Goal: Task Accomplishment & Management: Use online tool/utility

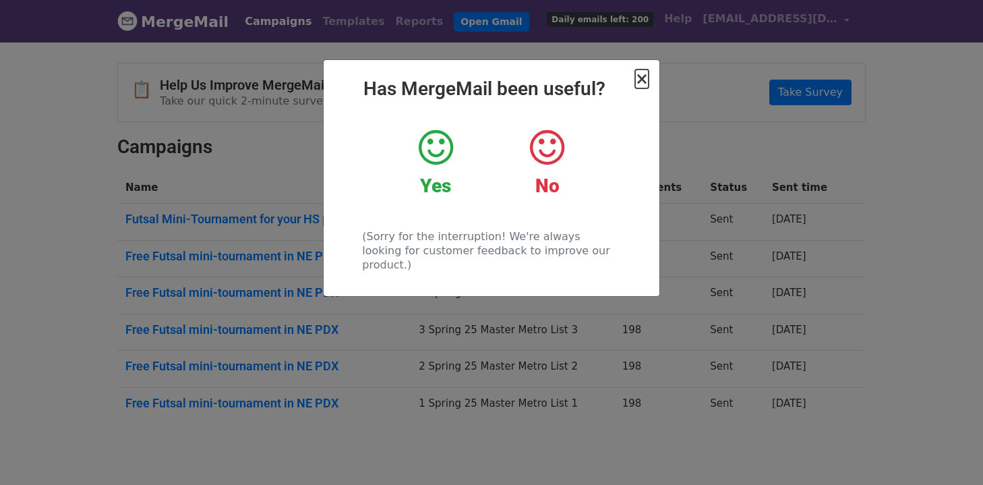
click at [645, 82] on span "×" at bounding box center [641, 78] width 13 height 19
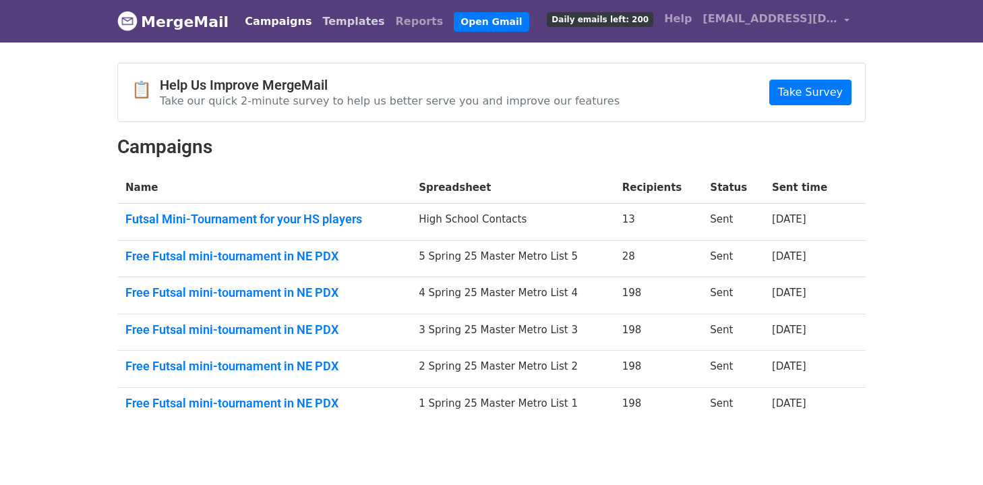
click at [320, 21] on link "Templates" at bounding box center [353, 21] width 73 height 27
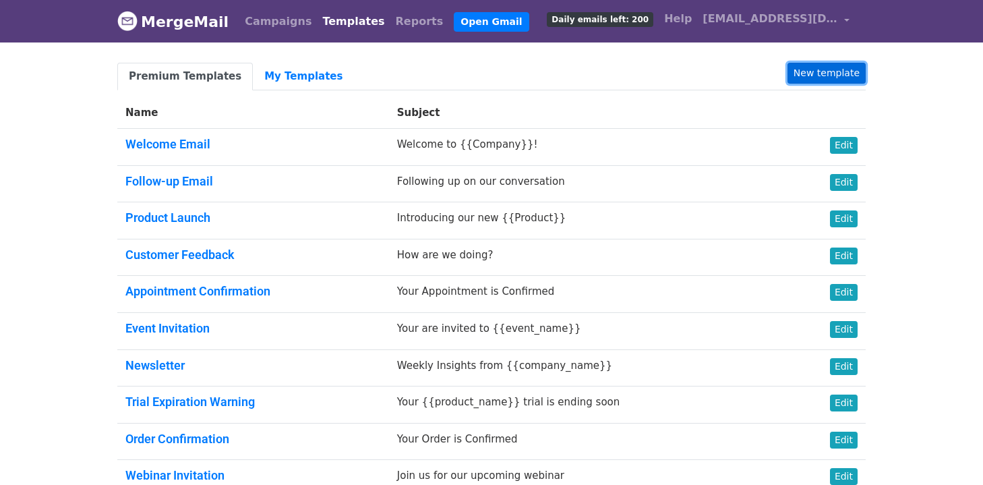
click at [851, 69] on link "New template" at bounding box center [826, 73] width 78 height 21
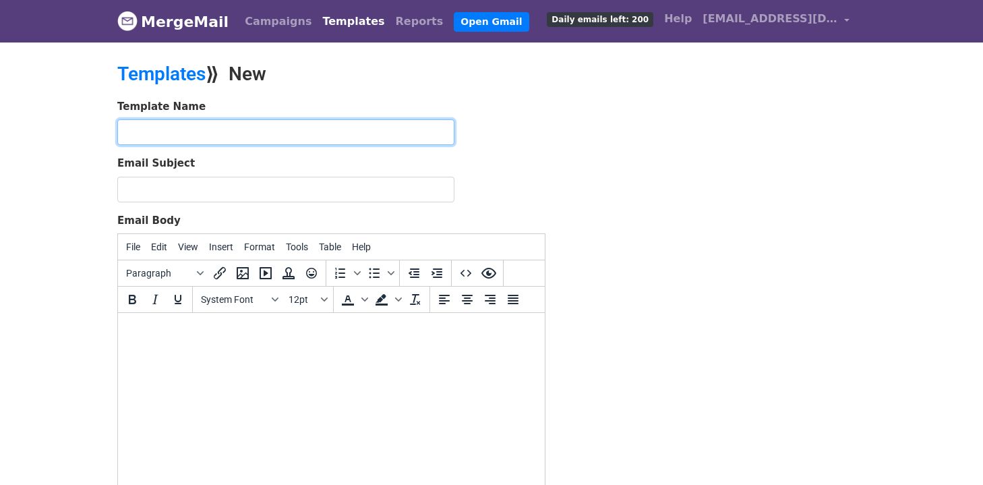
click at [410, 144] on input "text" at bounding box center [285, 132] width 337 height 26
type input "[DATE] Roots"
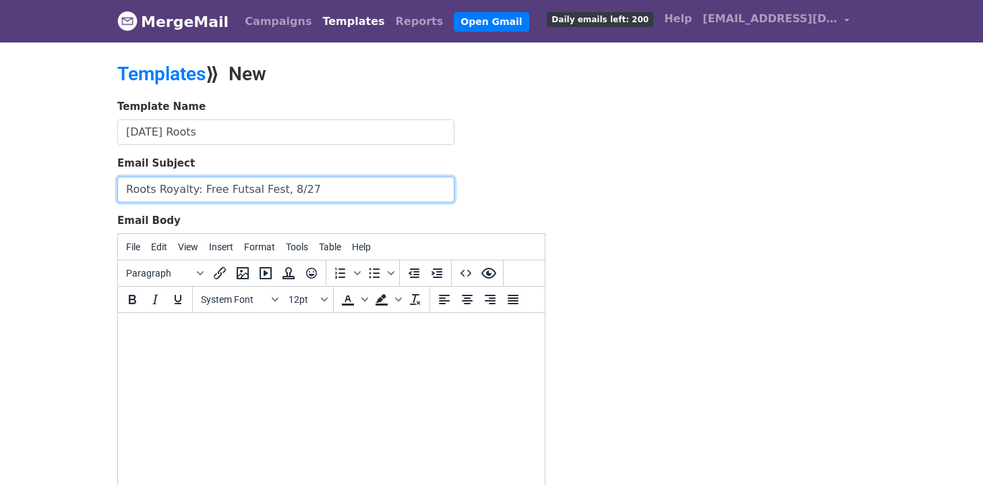
click at [219, 189] on input "Roots Royalty: Free Futsal Fest, 8/27" at bounding box center [285, 190] width 337 height 26
drag, startPoint x: 362, startPoint y: 192, endPoint x: 103, endPoint y: 189, distance: 258.8
click at [102, 189] on body "MergeMail Campaigns Templates Reports Open Gmail Daily emails left: 200 Help in…" at bounding box center [491, 313] width 983 height 627
click at [206, 188] on input "Roots Royalty: Free, All-Ages Futsal Fest, 8/27" at bounding box center [285, 190] width 337 height 26
click at [192, 189] on input "Roots Royalty: Free, All-Ages Futsal Fest, 8/27" at bounding box center [285, 190] width 337 height 26
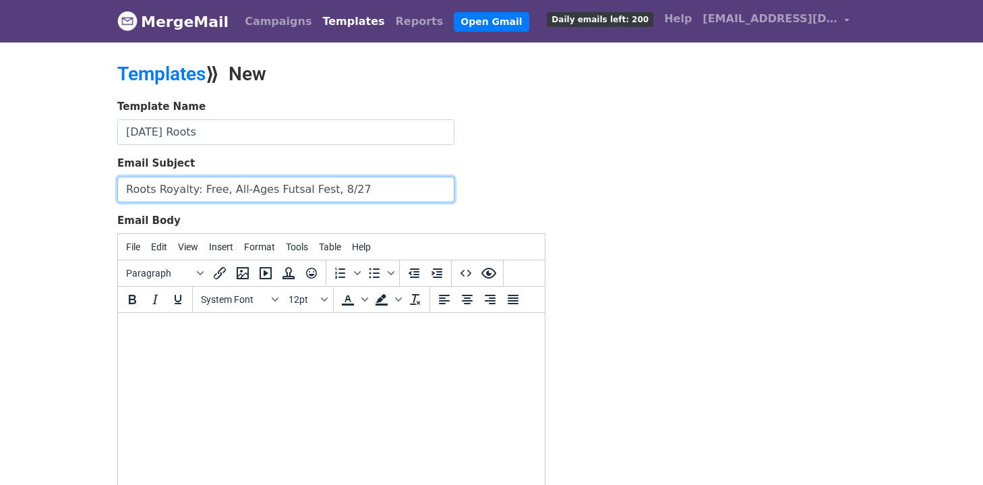
type input "N"
click at [154, 187] on input "Roots Royalty: 8/24 (free, all-ages futsal tournament)" at bounding box center [285, 190] width 337 height 26
type input "Roots Royalty: 8/24 (free, all-ages futsal tournament)"
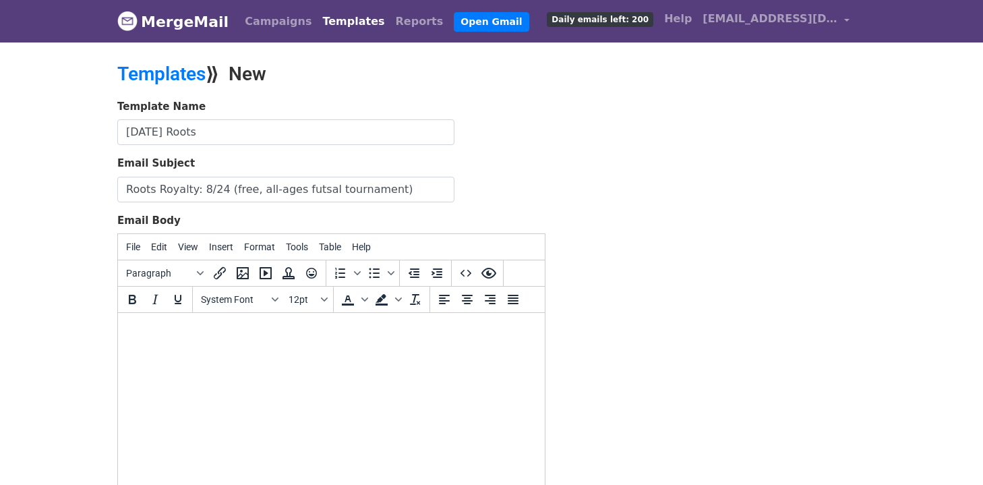
click at [270, 349] on html at bounding box center [331, 331] width 427 height 36
click at [220, 253] on button "Insert" at bounding box center [221, 246] width 35 height 23
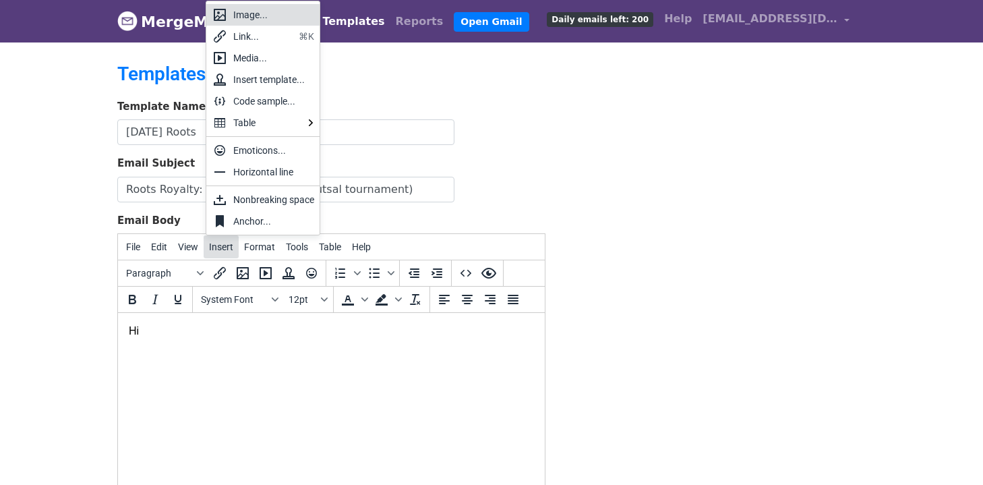
click at [222, 248] on span "Insert" at bounding box center [221, 246] width 24 height 11
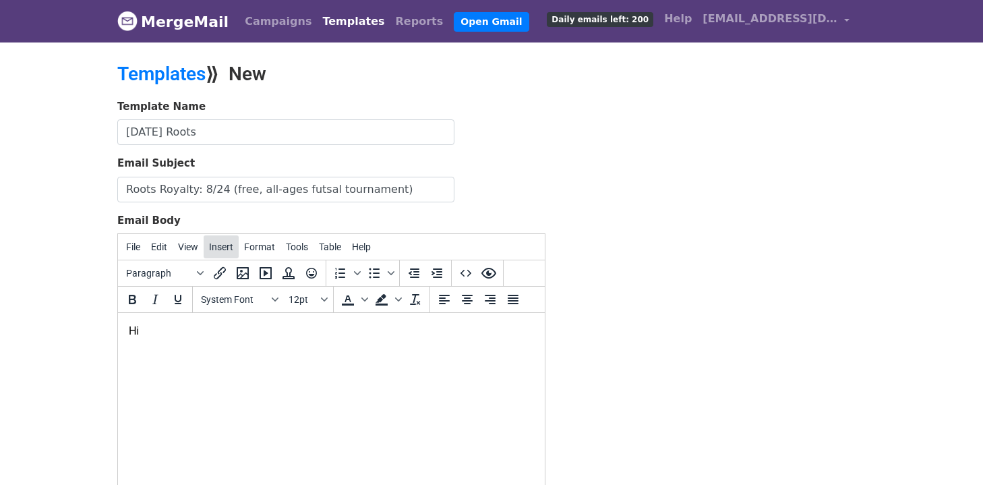
click at [222, 248] on span "Insert" at bounding box center [221, 246] width 24 height 11
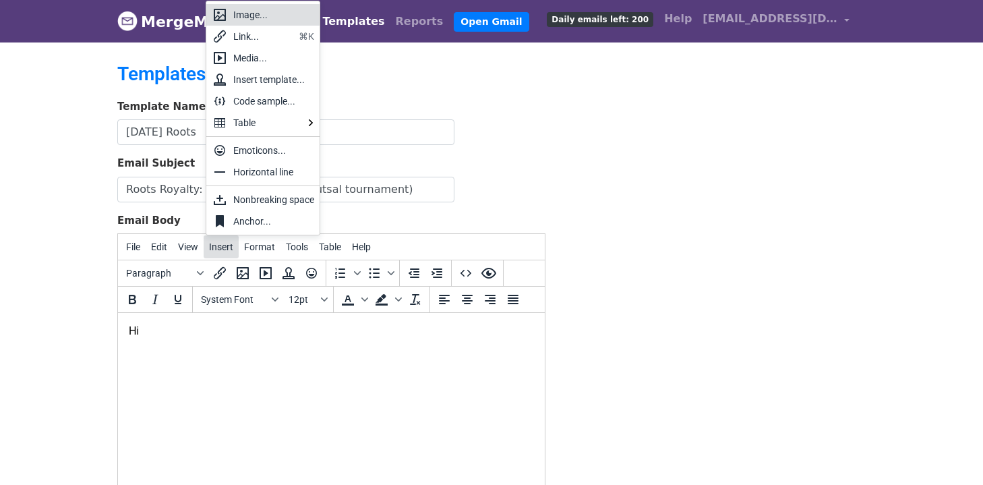
click at [222, 248] on span "Insert" at bounding box center [221, 246] width 24 height 11
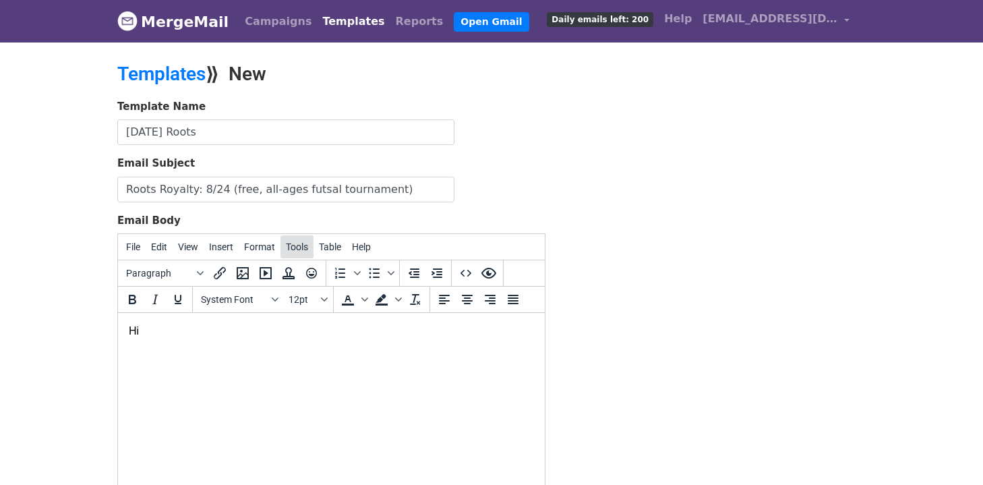
click at [296, 239] on button "Tools" at bounding box center [296, 246] width 33 height 23
click at [226, 253] on button "Insert" at bounding box center [221, 246] width 35 height 23
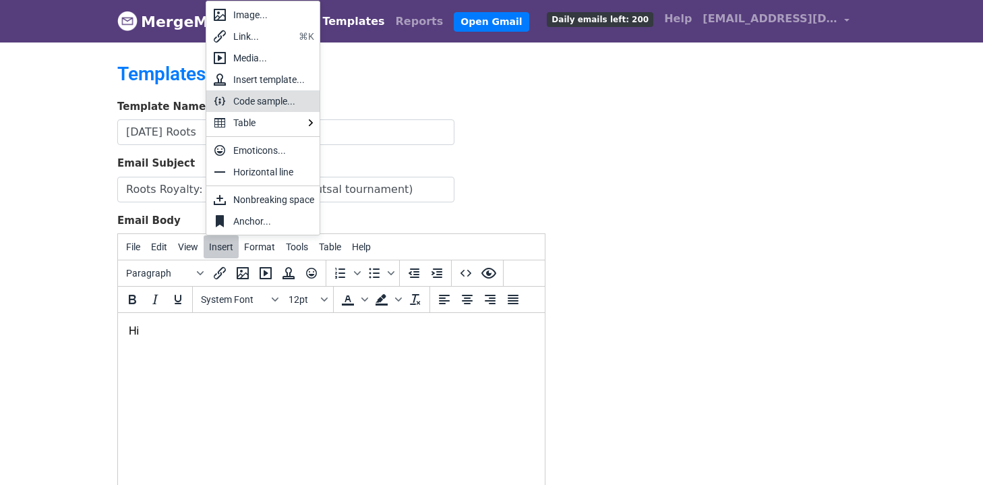
click at [291, 98] on div "Code sample..." at bounding box center [273, 101] width 81 height 16
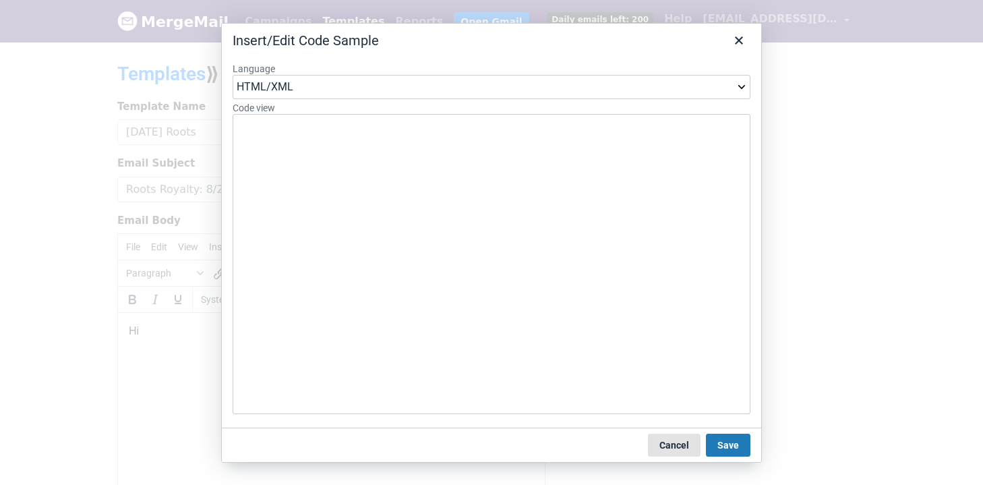
click at [671, 448] on button "Cancel" at bounding box center [674, 444] width 53 height 23
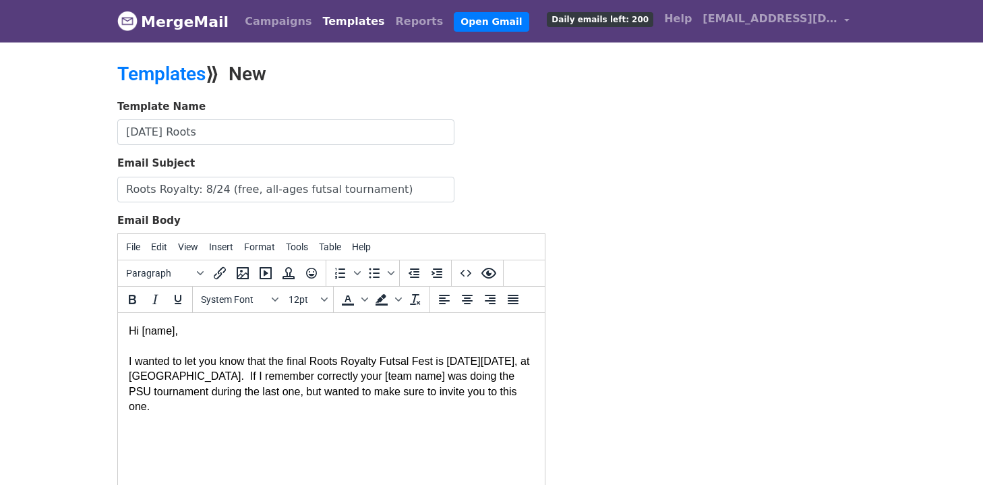
click at [160, 334] on body "Hi [name], I wanted to let you know that the final Roots Royalty Futsal Fest is…" at bounding box center [331, 369] width 405 height 90
click at [383, 404] on div "I wanted to let you know that the final Roots Royalty Futsal Fest is next Sunda…" at bounding box center [331, 375] width 405 height 75
click at [194, 393] on div "I wanted to let you know that the final Roots Royalty Futsal Fest is next Sunda…" at bounding box center [331, 375] width 405 height 75
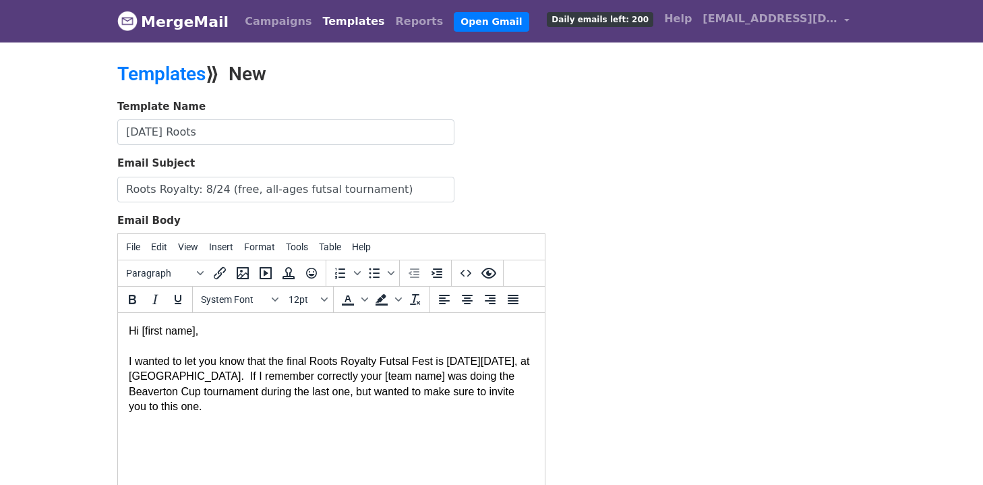
click at [311, 391] on div "I wanted to let you know that the final Roots Royalty Futsal Fest is next Sunda…" at bounding box center [331, 375] width 405 height 75
click at [290, 392] on div "I wanted to let you know that the final Roots Royalty Futsal Fest is next Sunda…" at bounding box center [331, 375] width 405 height 75
click at [276, 399] on div "I wanted to let you know that the final Roots Royalty Futsal Fest is next Sunda…" at bounding box center [331, 368] width 405 height 61
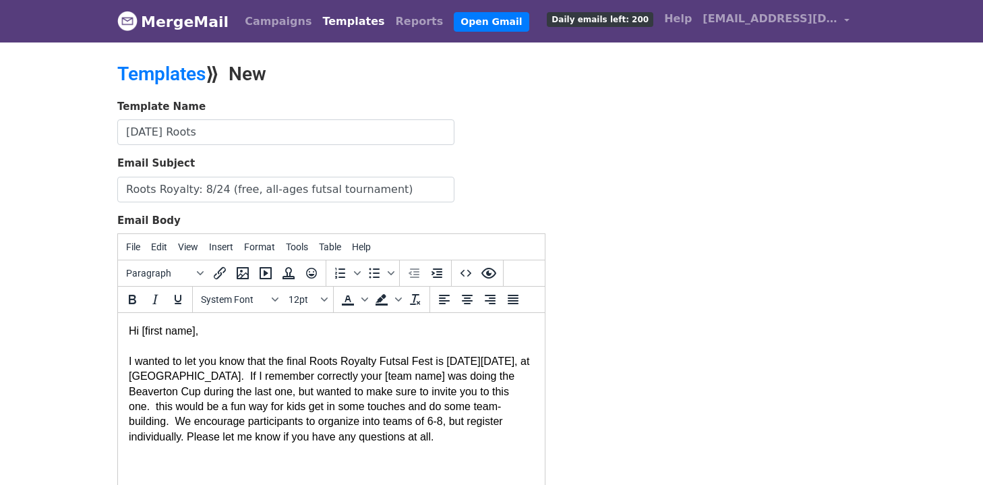
click at [187, 406] on div "I wanted to let you know that the final Roots Royalty Futsal Fest is next Sunda…" at bounding box center [331, 391] width 405 height 106
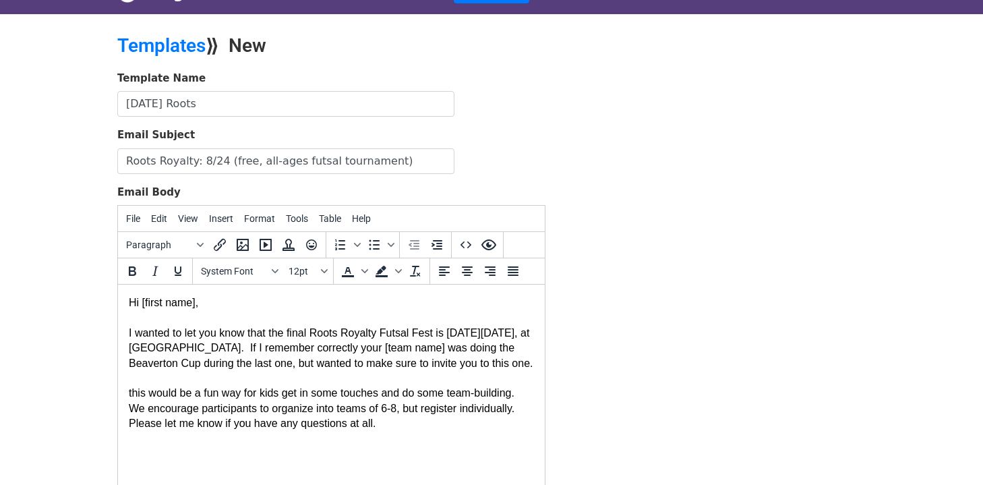
scroll to position [47, 0]
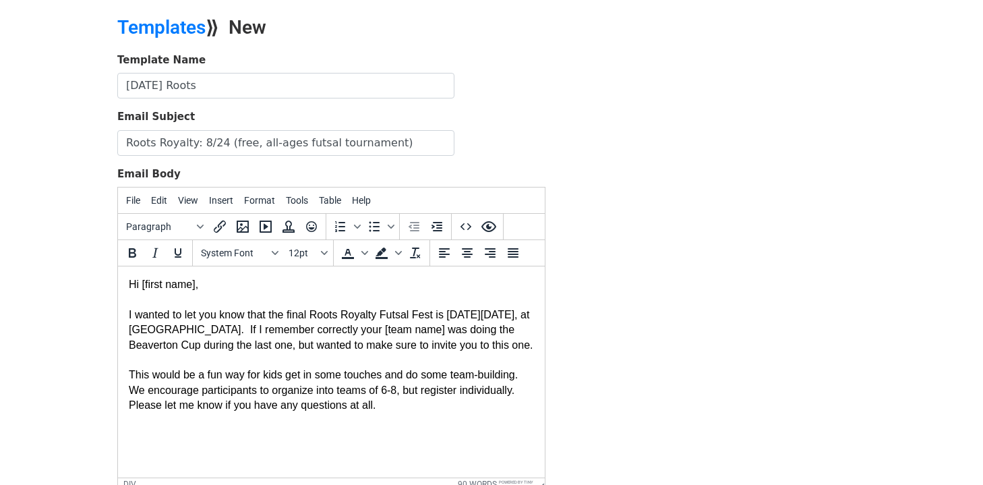
click at [424, 412] on div "I wanted to let you know that the final Roots Royalty Futsal Fest is next Sunda…" at bounding box center [331, 352] width 405 height 121
click at [529, 407] on div "I wanted to let you know that the final Roots Royalty Futsal Fest is next Sunda…" at bounding box center [331, 352] width 405 height 121
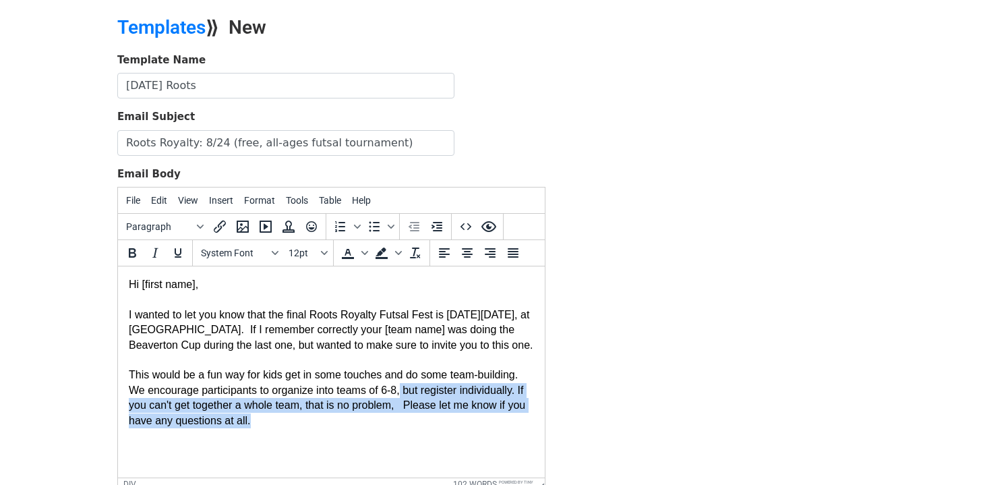
drag, startPoint x: 485, startPoint y: 428, endPoint x: 407, endPoint y: 406, distance: 80.5
click at [407, 406] on div "I wanted to let you know that the final Roots Royalty Futsal Fest is next Sunda…" at bounding box center [331, 360] width 405 height 136
drag, startPoint x: 410, startPoint y: 423, endPoint x: 411, endPoint y: 401, distance: 21.6
click at [411, 401] on div "I wanted to let you know that the final Roots Royalty Futsal Fest is next Sunda…" at bounding box center [331, 360] width 405 height 136
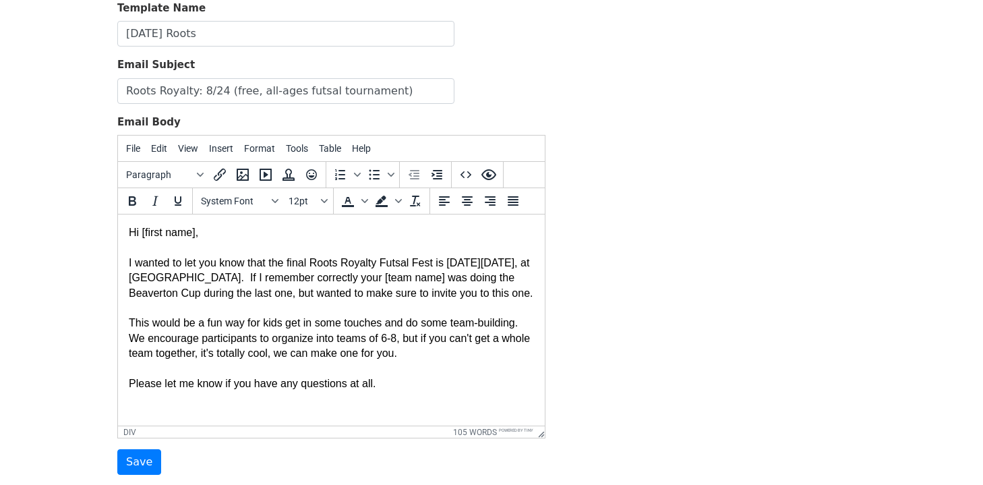
scroll to position [107, 0]
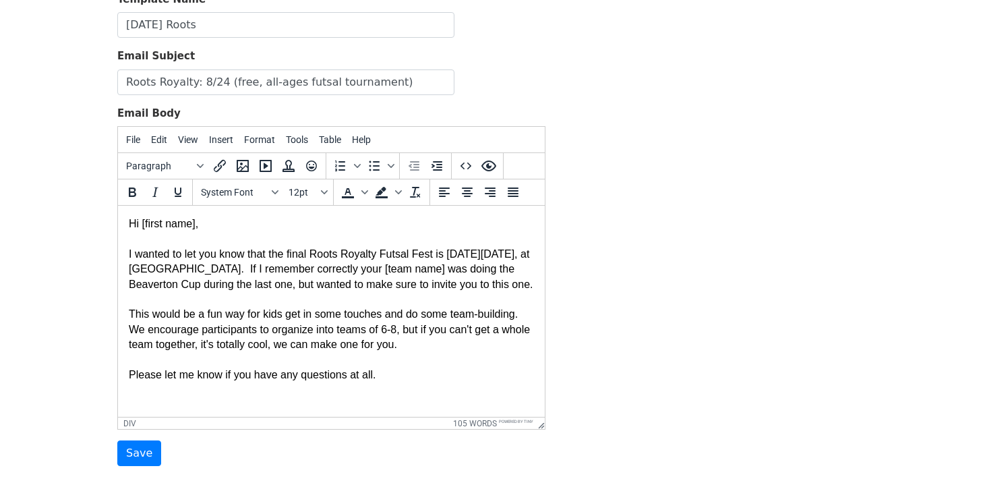
click at [393, 382] on div "I wanted to let you know that the final Roots Royalty Futsal Fest is next Sunda…" at bounding box center [331, 306] width 405 height 151
click at [129, 382] on div "I wanted to let you know that the final Roots Royalty Futsal Fest is next Sunda…" at bounding box center [331, 306] width 405 height 151
click at [288, 367] on div "I wanted to let you know that the final Roots Royalty Futsal Fest is next Sunda…" at bounding box center [331, 299] width 405 height 136
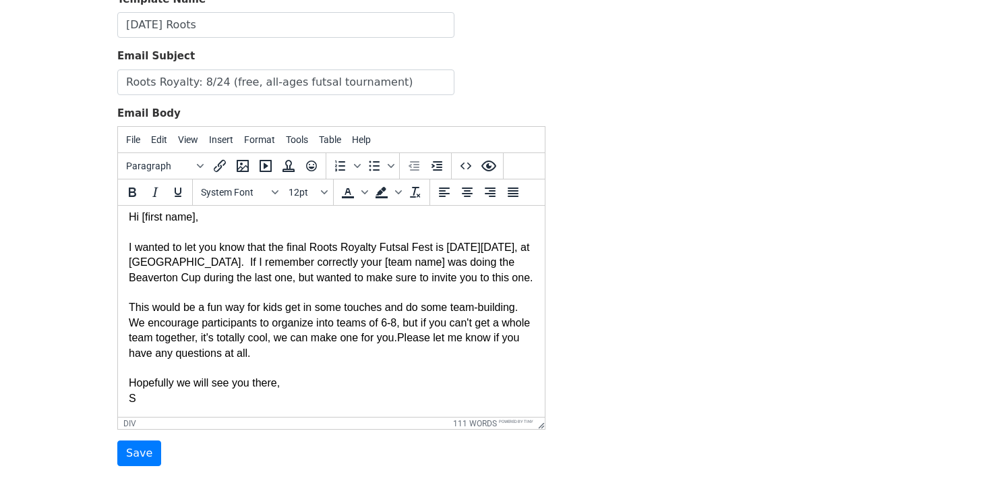
scroll to position [10, 0]
click at [361, 324] on div "I wanted to let you know that the final Roots Royalty Futsal Fest is next Sunda…" at bounding box center [331, 314] width 405 height 181
click at [286, 264] on div "I wanted to let you know that the final Roots Royalty Futsal Fest is next Sunda…" at bounding box center [331, 314] width 405 height 181
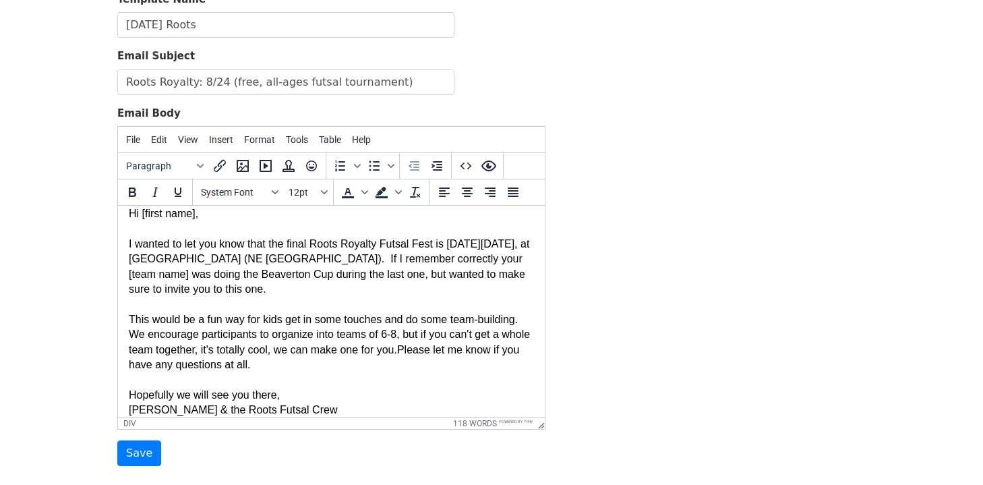
click at [321, 300] on div "I wanted to let you know that the final Roots Royalty Futsal Fest is next Sunda…" at bounding box center [331, 319] width 405 height 196
click at [313, 289] on div "I wanted to let you know that the final Roots Royalty Futsal Fest is next Sunda…" at bounding box center [331, 319] width 405 height 196
click at [328, 365] on div "I wanted to let you know that the final Roots Royalty Futsal Fest is next Sunda…" at bounding box center [331, 319] width 405 height 196
click at [313, 287] on div "I wanted to let you know that the final Roots Royalty Futsal Fest is next Sunda…" at bounding box center [331, 319] width 405 height 196
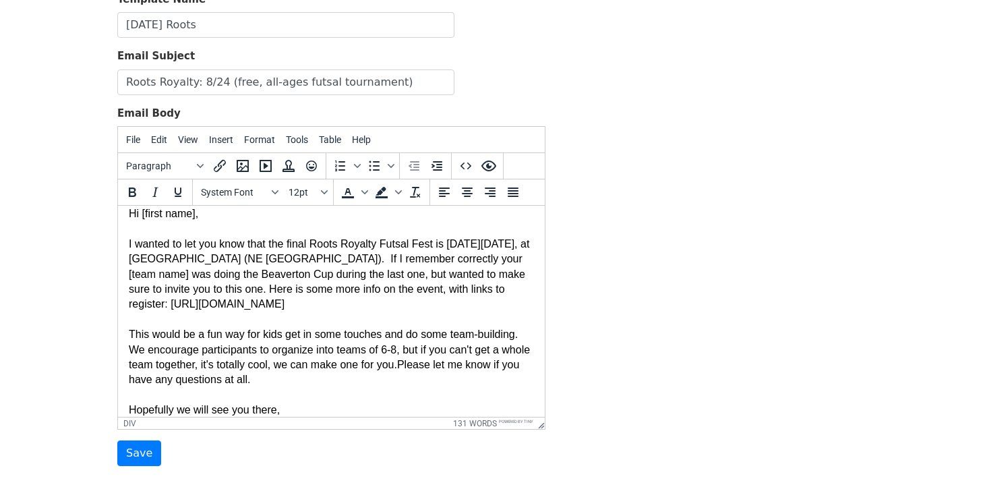
click at [129, 305] on div "I wanted to let you know that the final Roots Royalty Futsal Fest is next Sunda…" at bounding box center [331, 326] width 405 height 211
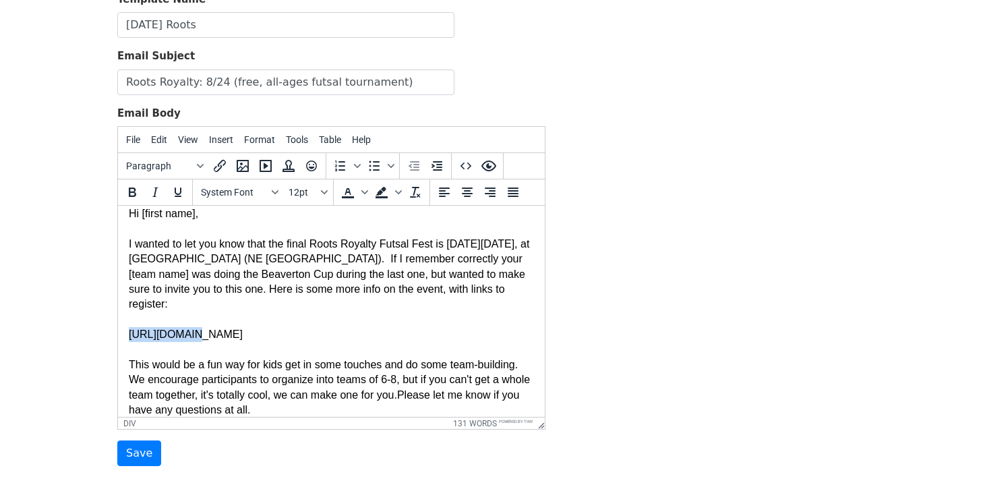
drag, startPoint x: 190, startPoint y: 321, endPoint x: 117, endPoint y: 319, distance: 73.5
click at [118, 319] on html "Hi [first name], I wanted to let you know that the final Roots Royalty Futsal F…" at bounding box center [331, 334] width 427 height 278
click at [157, 319] on div "I wanted to let you know that the final Roots Royalty Futsal Fest is next Sunda…" at bounding box center [331, 341] width 405 height 241
drag, startPoint x: 189, startPoint y: 320, endPoint x: 108, endPoint y: 317, distance: 81.6
click at [118, 317] on html "Hi [first name], I wanted to let you know that the final Roots Royalty Futsal F…" at bounding box center [331, 334] width 427 height 278
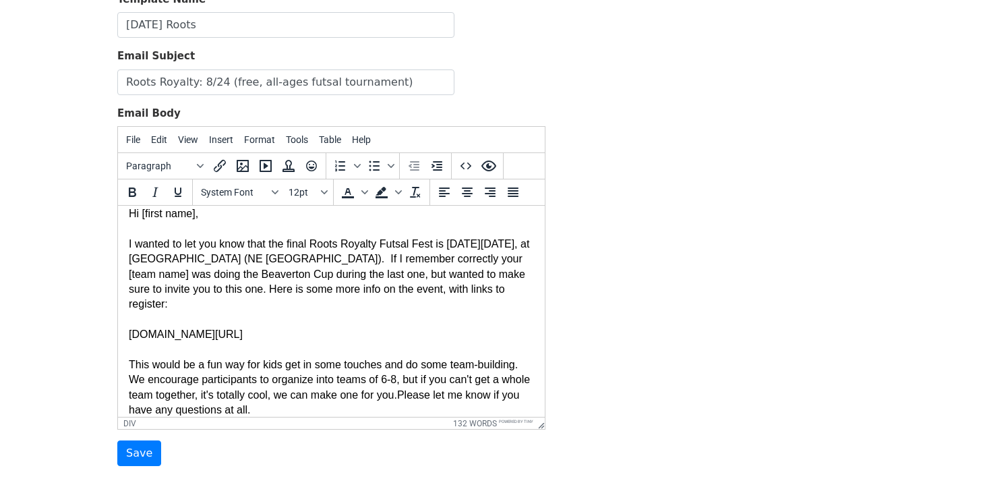
drag, startPoint x: 281, startPoint y: 320, endPoint x: 109, endPoint y: 320, distance: 172.5
click at [118, 320] on html "Hi [first name], I wanted to let you know that the final Roots Royalty Futsal F…" at bounding box center [331, 334] width 427 height 278
click at [223, 165] on icon "Insert/edit link" at bounding box center [220, 166] width 16 height 16
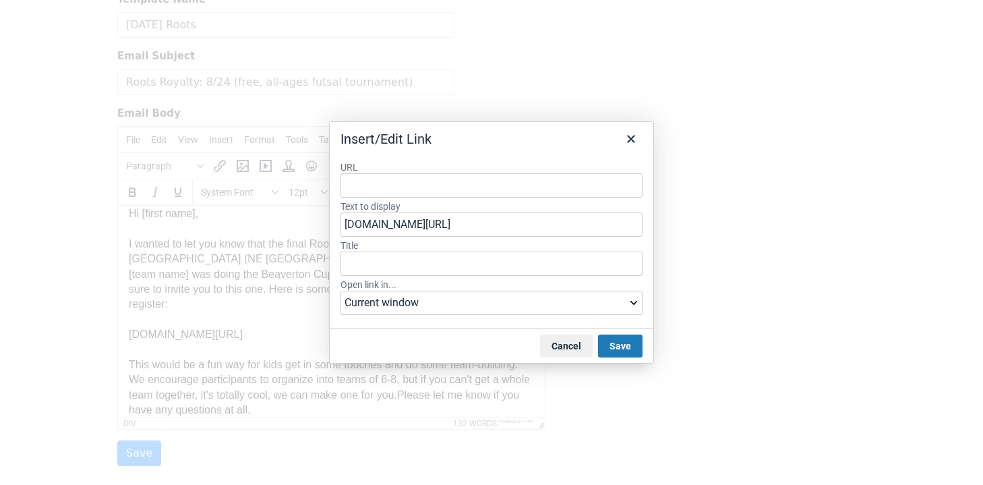
type input "https://www.rootsfutsal.com/roots-royalty"
click at [615, 345] on button "Save" at bounding box center [620, 345] width 44 height 23
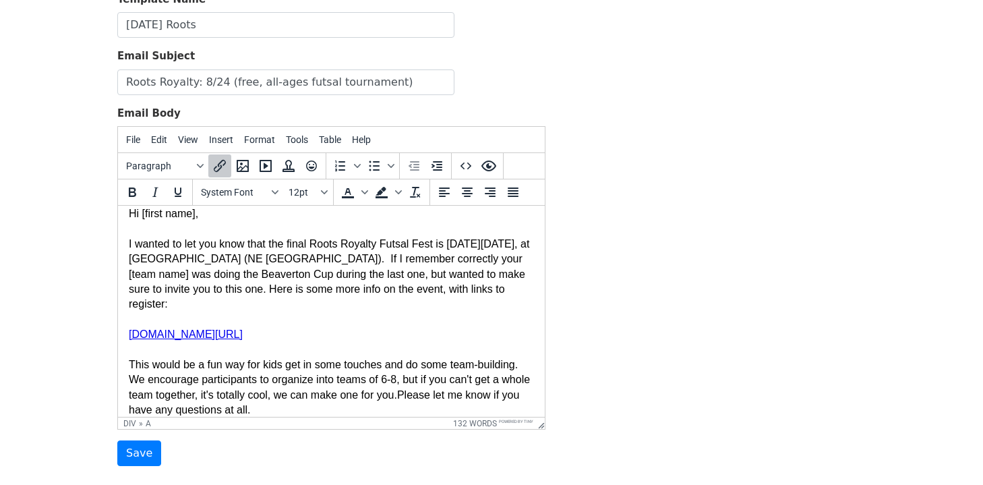
click at [459, 357] on div "I wanted to let you know that the final Roots Royalty Futsal Fest is next Sunda…" at bounding box center [331, 341] width 405 height 241
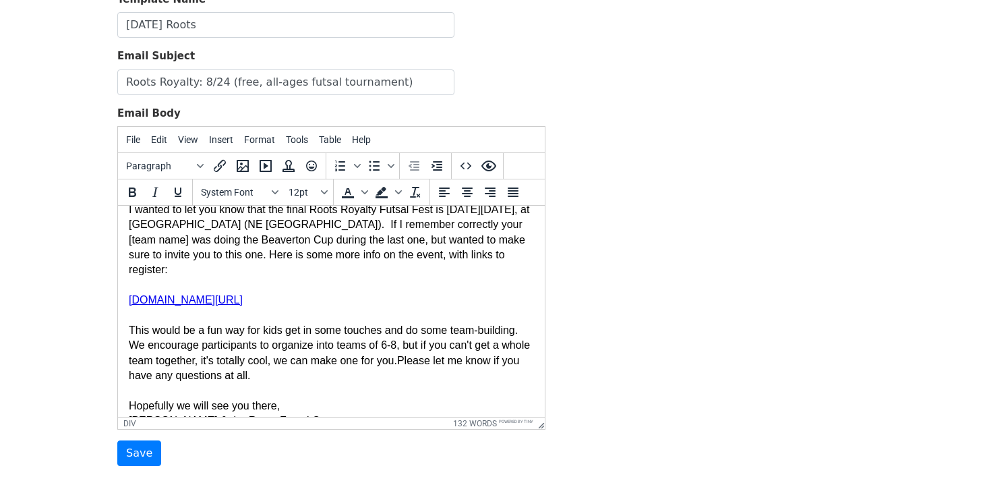
scroll to position [52, 0]
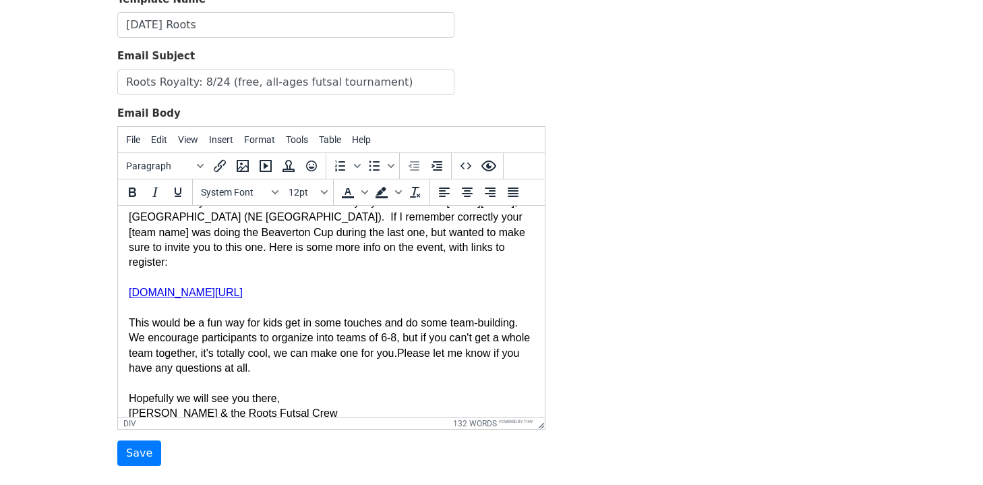
click at [459, 357] on div "I wanted to let you know that the final Roots Royalty Futsal Fest is next Sunda…" at bounding box center [331, 299] width 405 height 241
click at [431, 338] on div "I wanted to let you know that the final Roots Royalty Futsal Fest is next Sunda…" at bounding box center [331, 299] width 405 height 241
drag, startPoint x: 431, startPoint y: 342, endPoint x: 332, endPoint y: 340, distance: 98.4
click at [332, 340] on div "I wanted to let you know that the final Roots Royalty Futsal Fest is next Sunda…" at bounding box center [331, 299] width 405 height 241
click at [382, 341] on div "I wanted to let you know that the final Roots Royalty Futsal Fest is next Sunda…" at bounding box center [331, 299] width 405 height 241
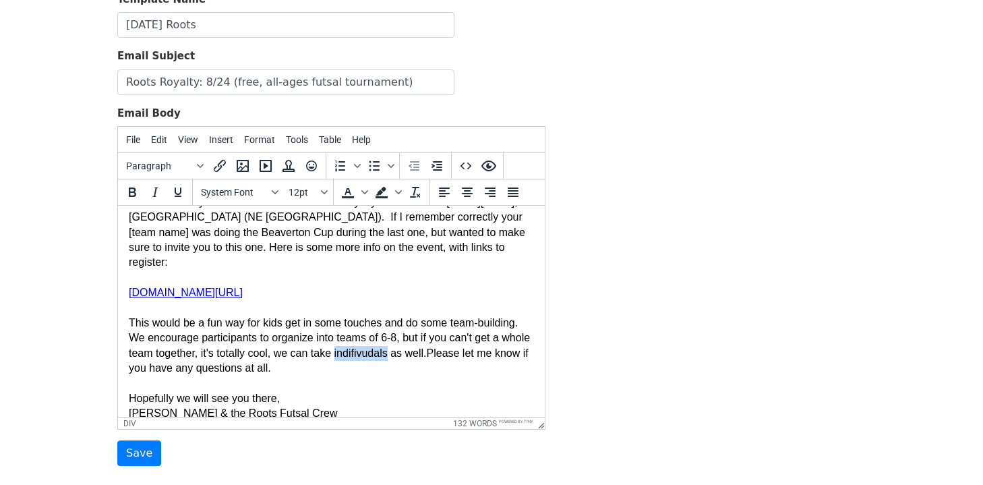
click at [382, 341] on div "I wanted to let you know that the final Roots Royalty Futsal Fest is next Sunda…" at bounding box center [331, 299] width 405 height 241
click at [415, 361] on div "I wanted to let you know that the final Roots Royalty Futsal Fest is next Sunda…" at bounding box center [331, 299] width 405 height 241
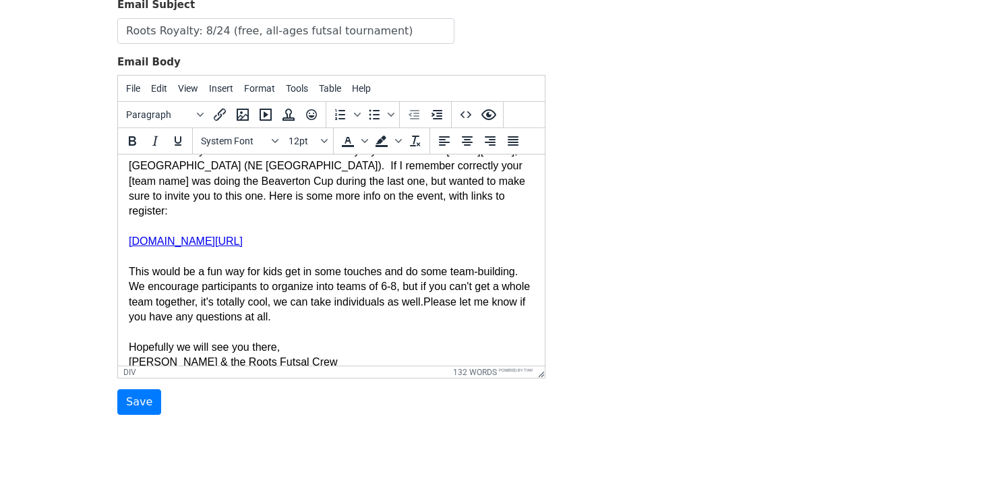
scroll to position [160, 0]
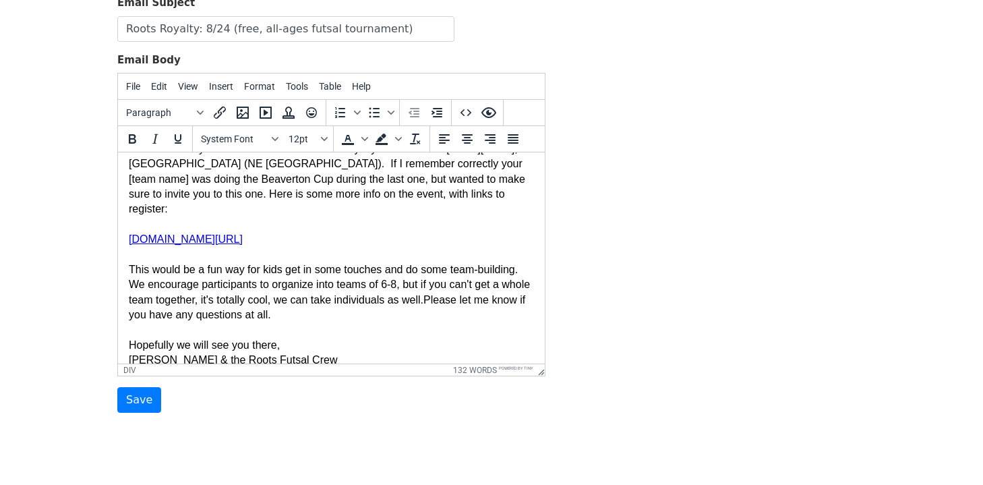
click at [307, 332] on div "I wanted to let you know that the final Roots Royalty Futsal Fest is next Sunda…" at bounding box center [331, 246] width 405 height 241
click at [309, 334] on div "I wanted to let you know that the final Roots Royalty Futsal Fest is next Sunda…" at bounding box center [331, 254] width 405 height 257
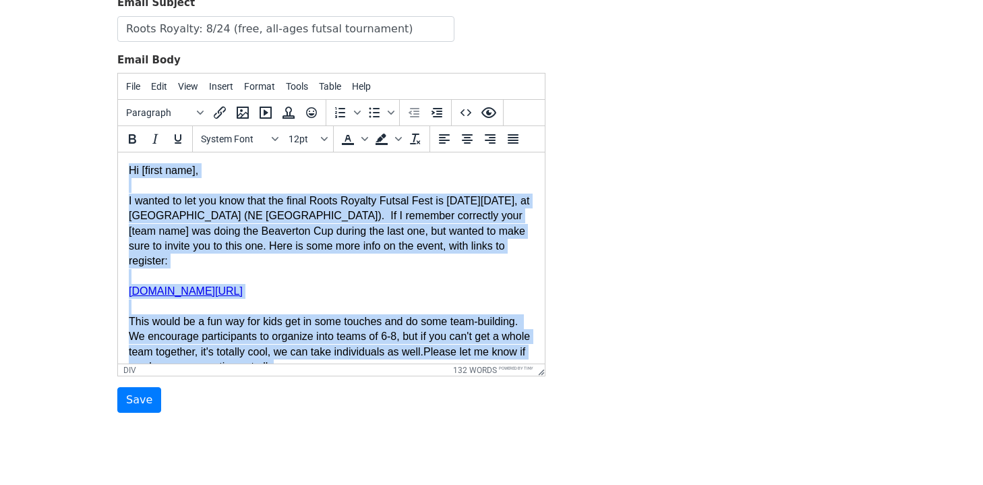
copy body "Hi [first name], I wanted to let you know that the final Roots Royalty Futsal F…"
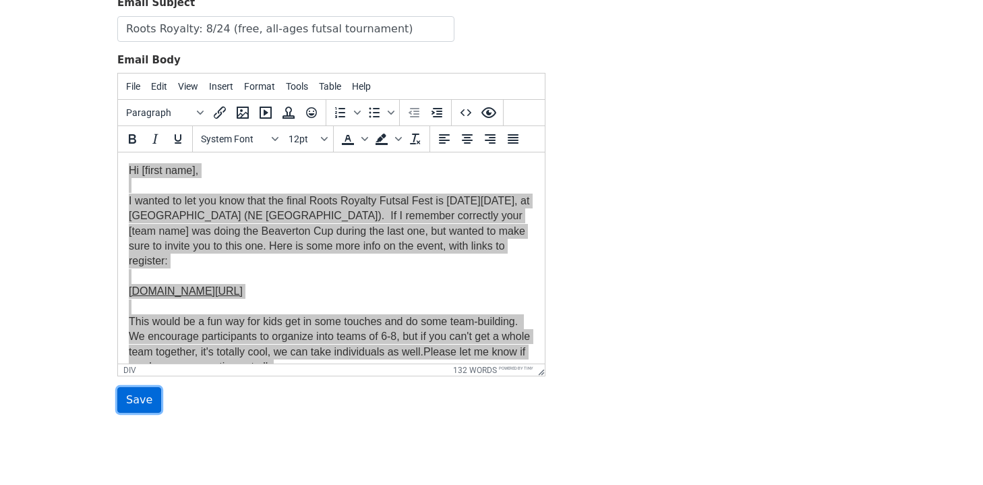
click at [135, 405] on input "Save" at bounding box center [139, 400] width 44 height 26
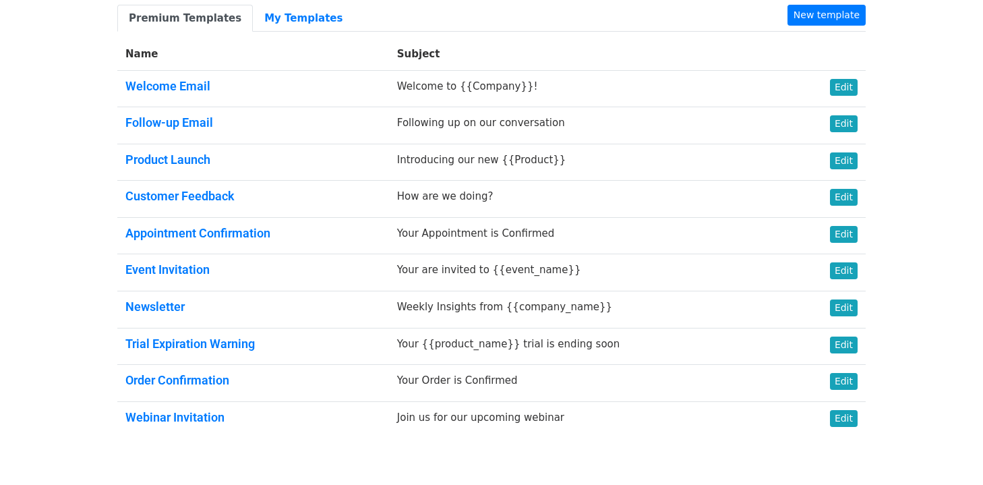
scroll to position [82, 0]
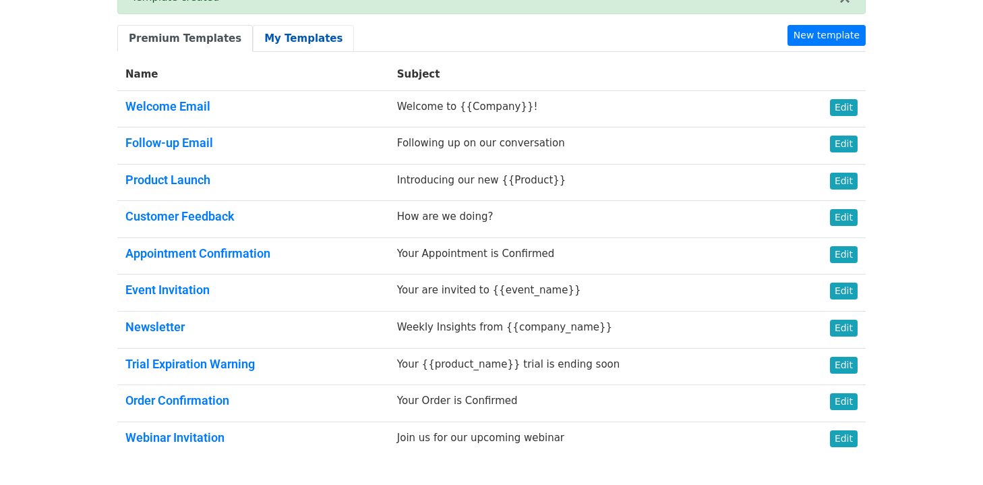
click at [267, 44] on link "My Templates" at bounding box center [303, 39] width 101 height 28
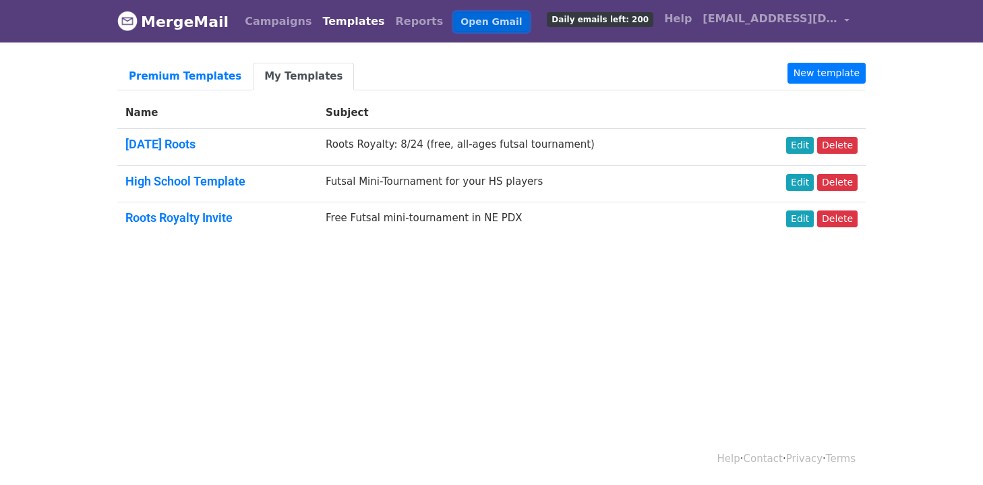
click at [454, 26] on link "Open Gmail" at bounding box center [491, 22] width 75 height 20
